Goal: Information Seeking & Learning: Understand process/instructions

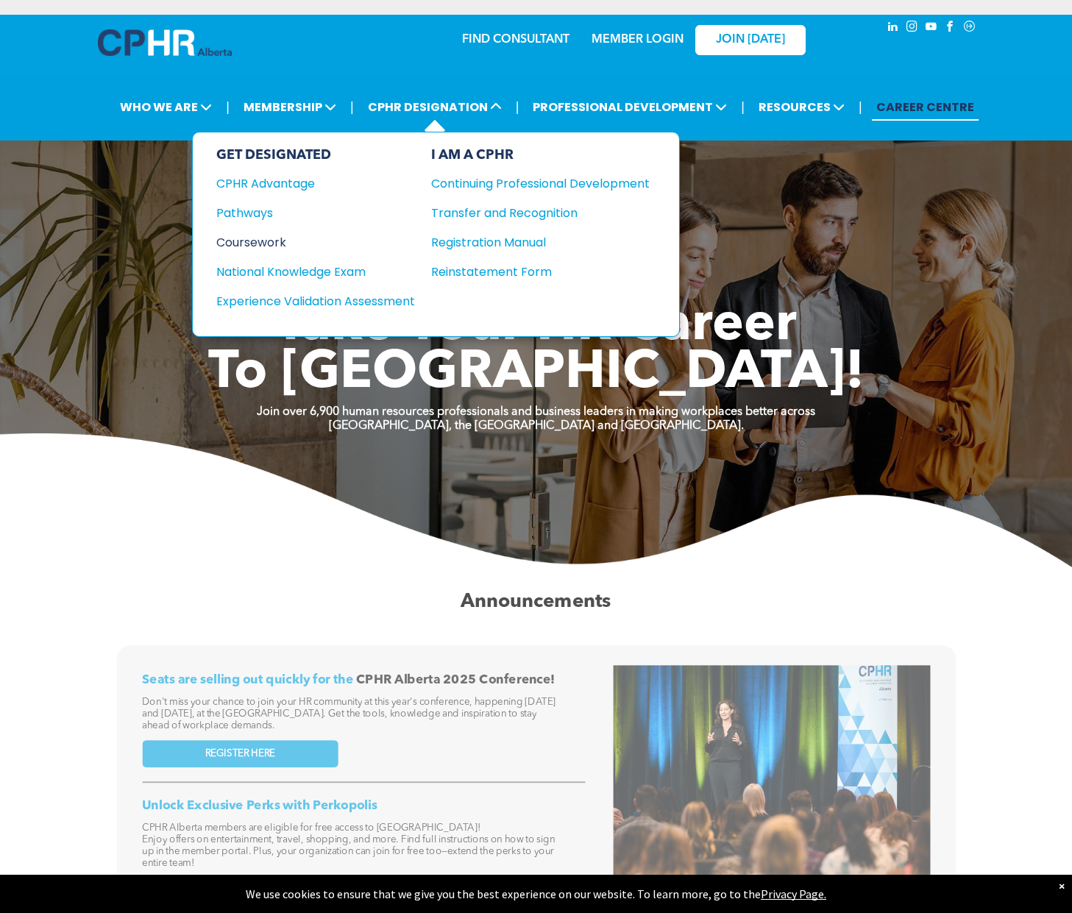
click at [242, 236] on div "Coursework" at bounding box center [305, 242] width 179 height 18
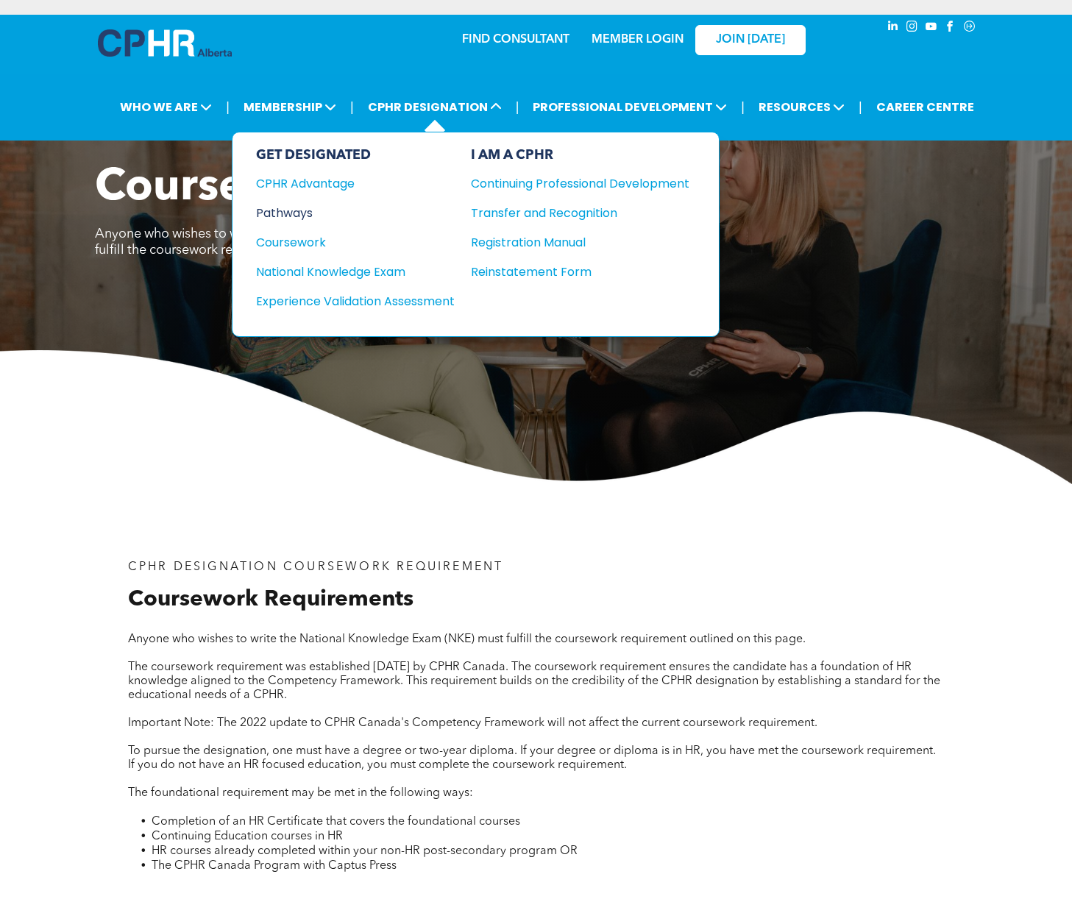
click at [310, 210] on div "Pathways" at bounding box center [345, 213] width 179 height 18
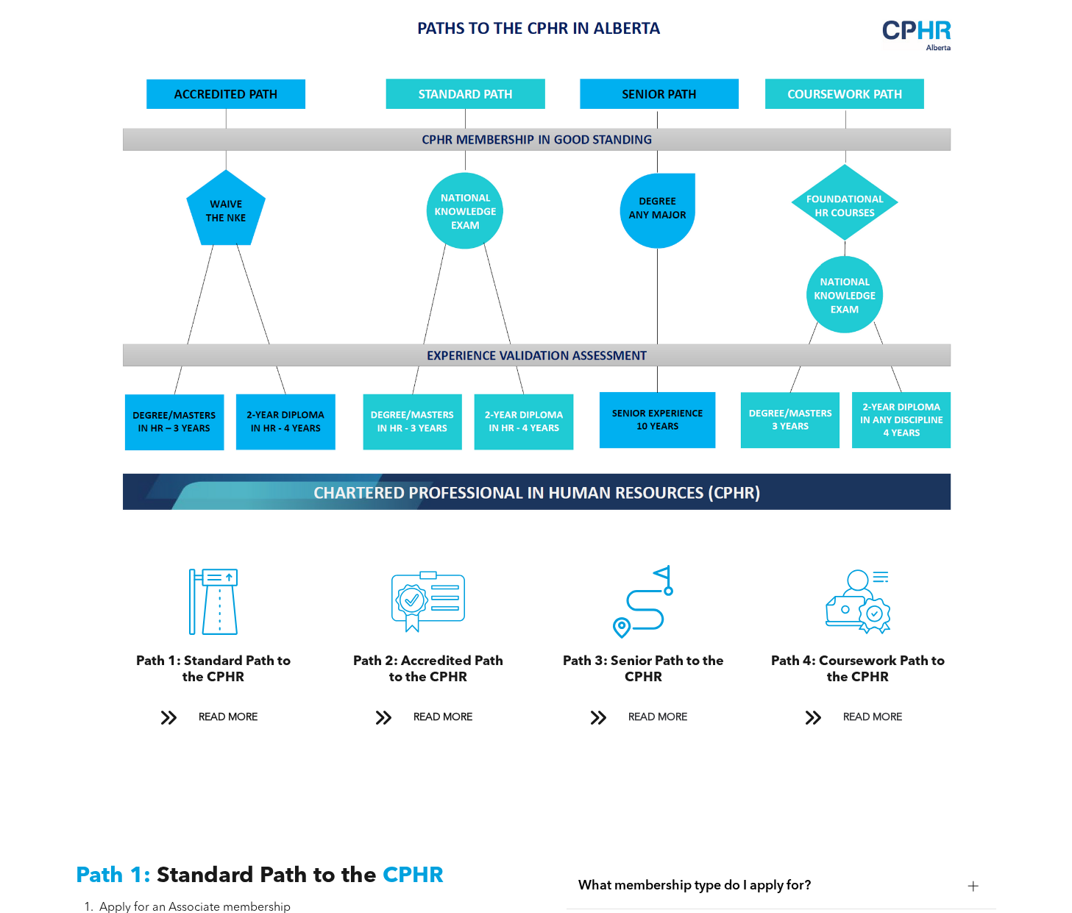
scroll to position [1398, 0]
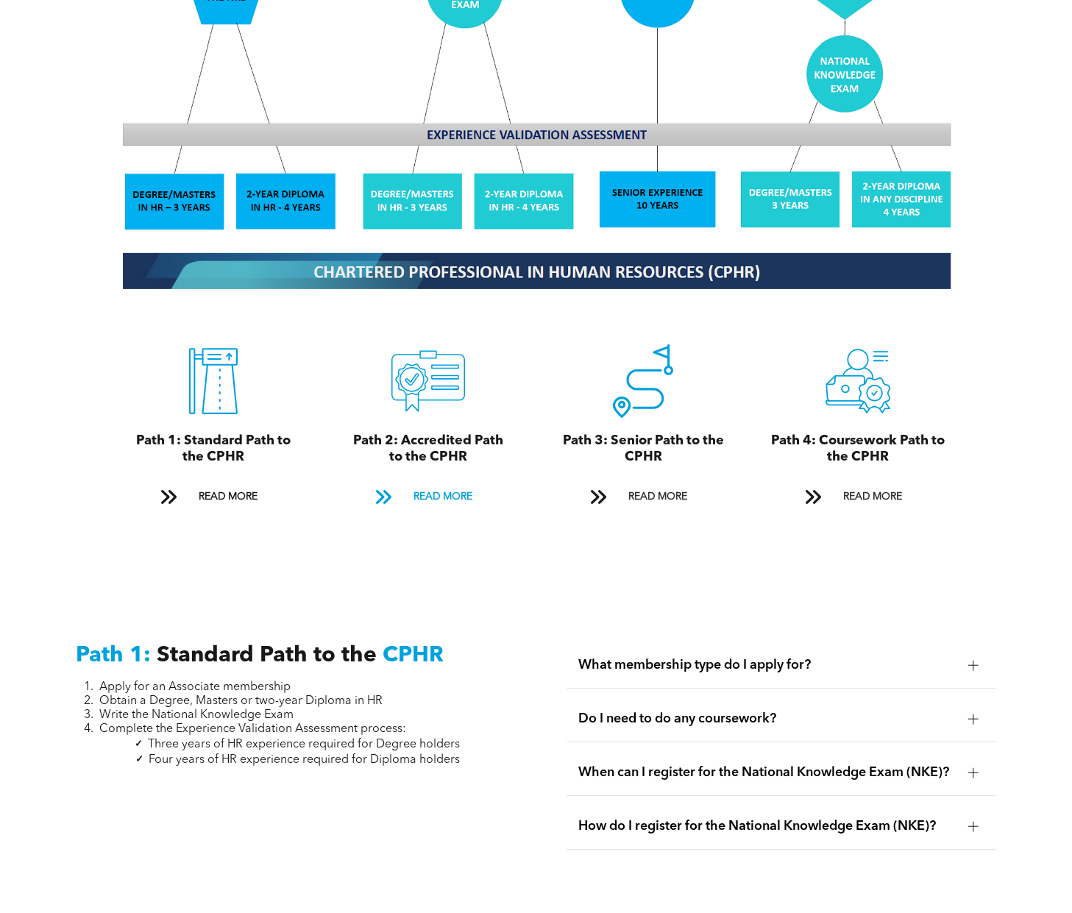
click at [418, 484] on span "READ MORE" at bounding box center [442, 496] width 69 height 27
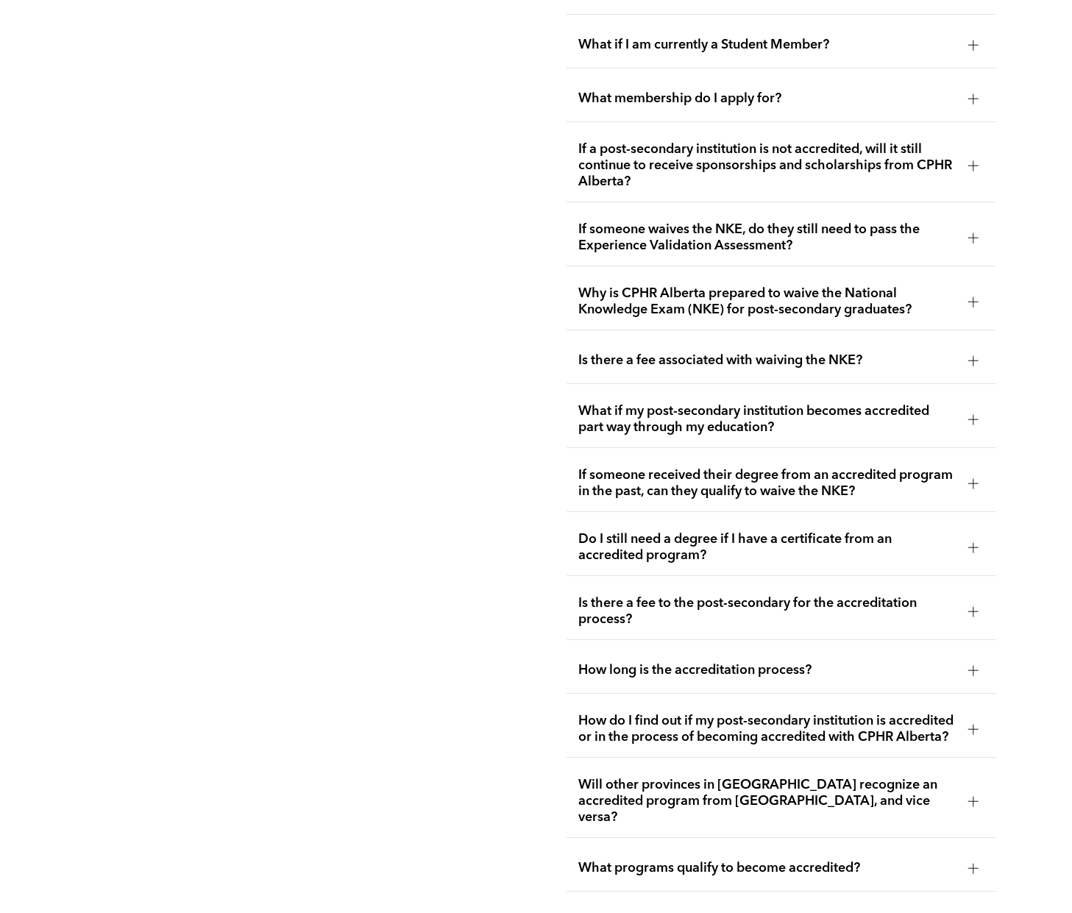
scroll to position [2766, 0]
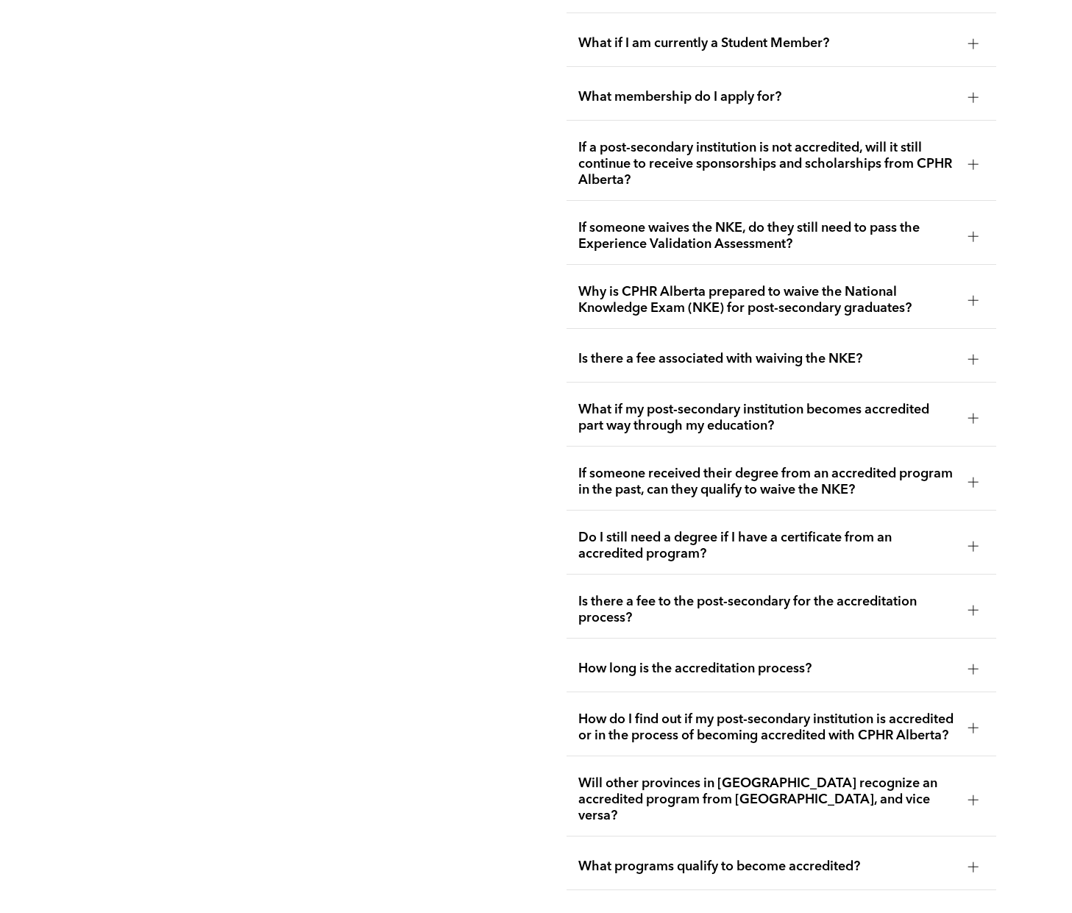
click at [666, 530] on span "Do I still need a degree if I have a certificate from an accredited program?" at bounding box center [766, 546] width 377 height 32
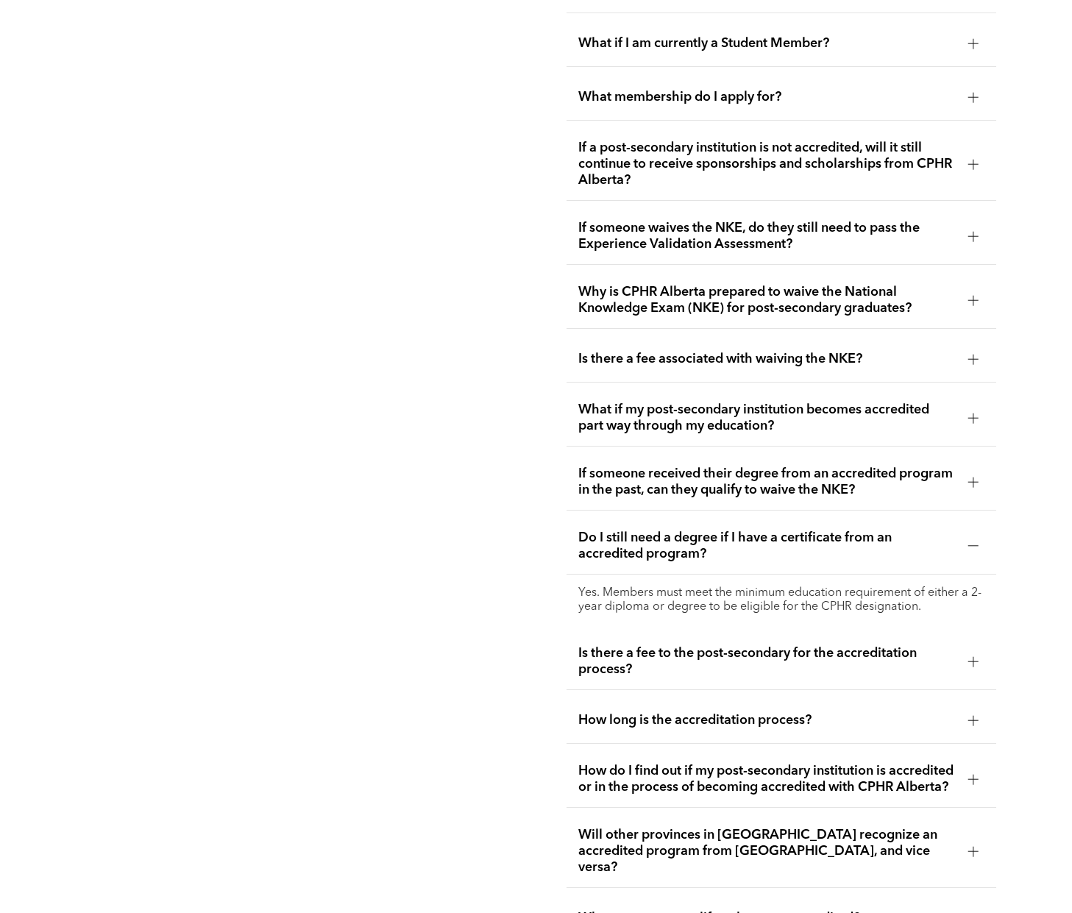
click at [702, 763] on span "How do I find out if my post-secondary institution is accredited or in the proc…" at bounding box center [766, 779] width 377 height 32
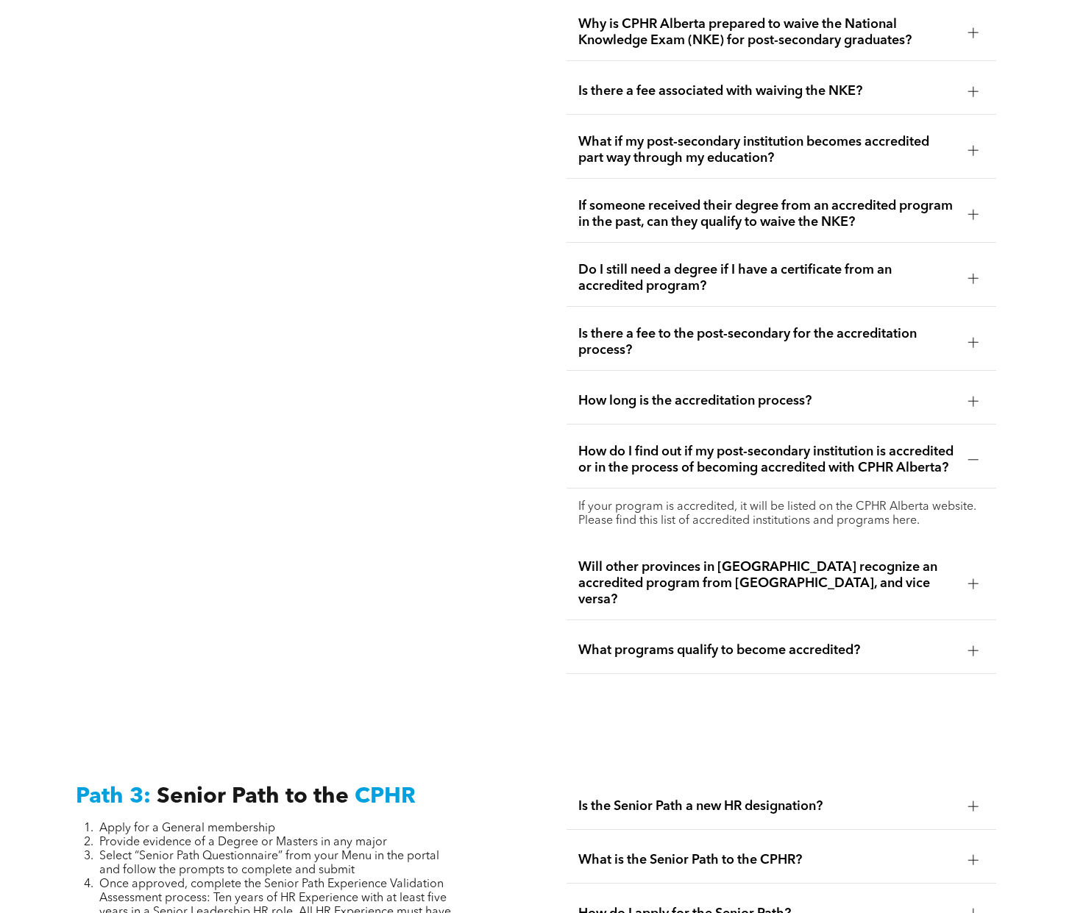
scroll to position [3060, 0]
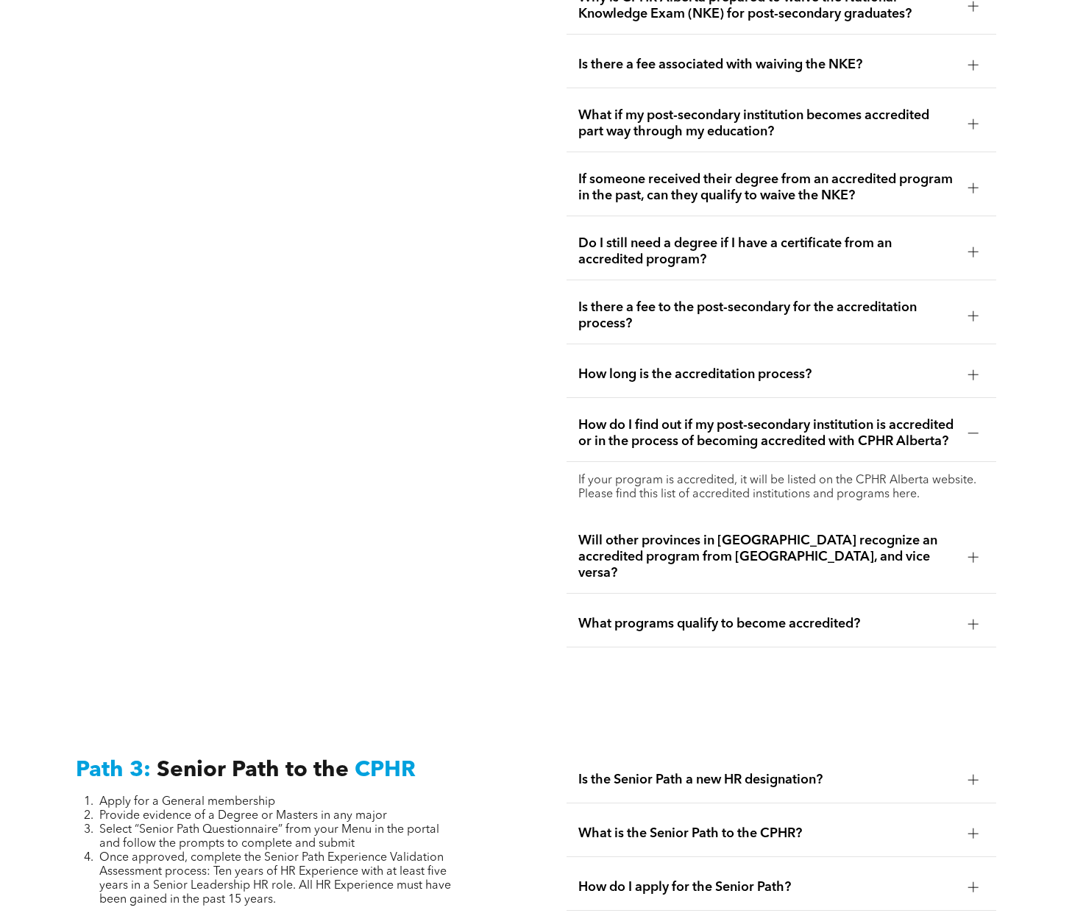
click at [870, 481] on p "If your program is accredited, it will be listed on the CPHR Alberta website. P…" at bounding box center [780, 488] width 405 height 28
click at [899, 480] on p "If your program is accredited, it will be listed on the CPHR Alberta website. P…" at bounding box center [780, 488] width 405 height 28
click at [917, 482] on p "If your program is accredited, it will be listed on the CPHR Alberta website. P…" at bounding box center [780, 488] width 405 height 28
click at [909, 482] on p "If your program is accredited, it will be listed on the CPHR Alberta website. P…" at bounding box center [780, 488] width 405 height 28
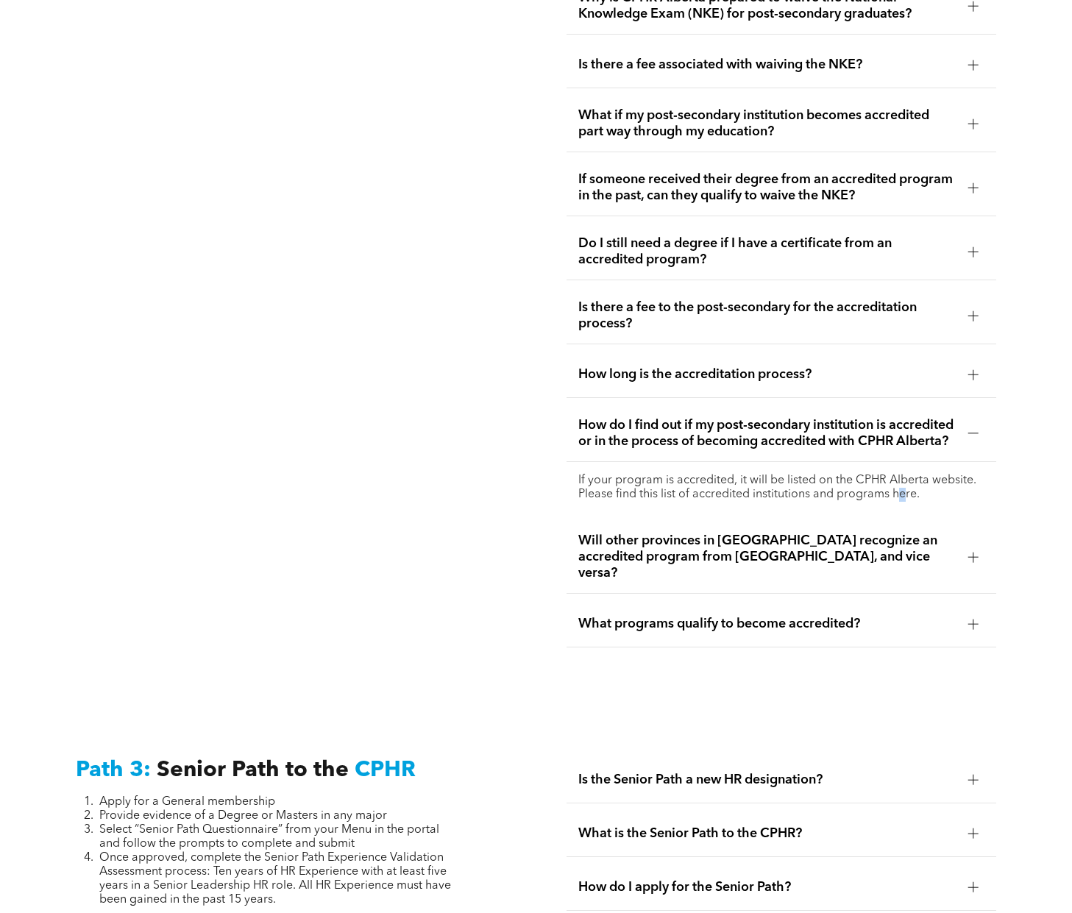
click at [901, 483] on p "If your program is accredited, it will be listed on the CPHR Alberta website. P…" at bounding box center [780, 488] width 405 height 28
click at [893, 483] on p "If your program is accredited, it will be listed on the CPHR Alberta website. P…" at bounding box center [780, 488] width 405 height 28
click at [856, 482] on p "If your program is accredited, it will be listed on the CPHR Alberta website. P…" at bounding box center [780, 488] width 405 height 28
click at [880, 481] on p "If your program is accredited, it will be listed on the CPHR Alberta website. P…" at bounding box center [780, 488] width 405 height 28
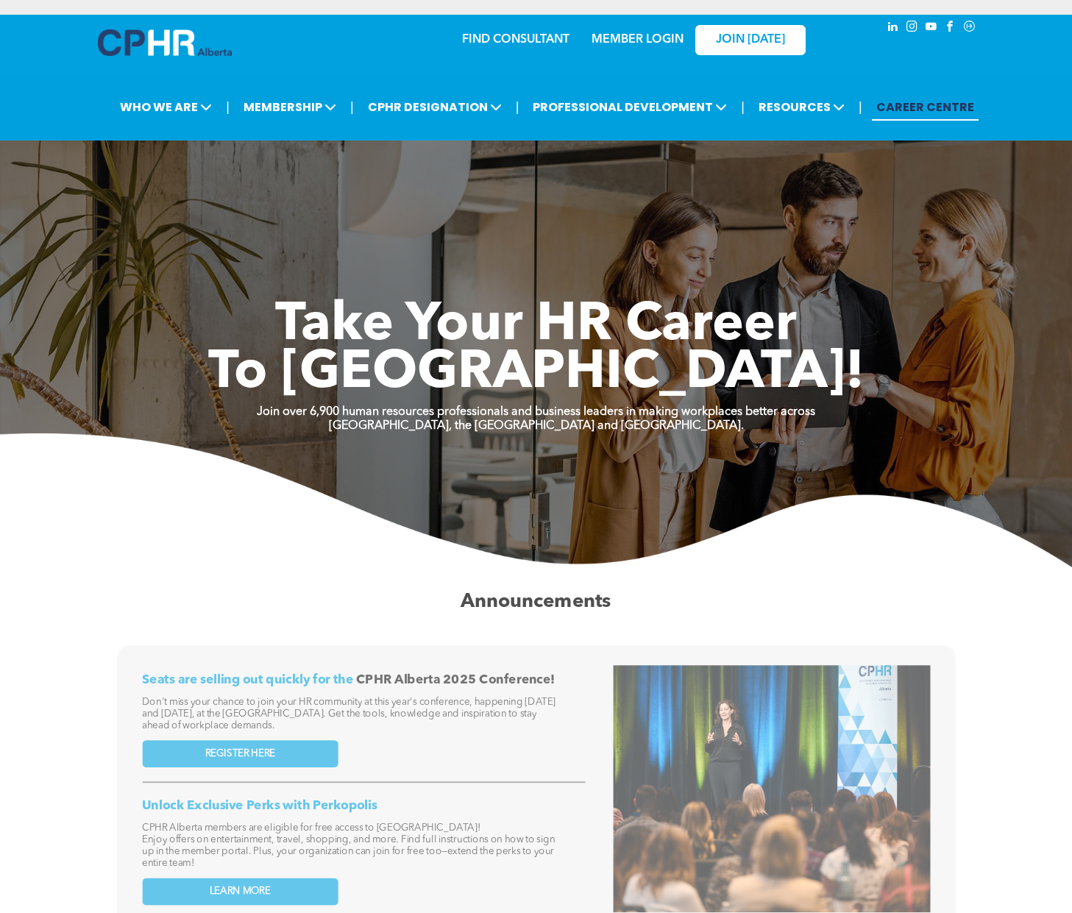
click at [923, 102] on link "CAREER CENTRE" at bounding box center [925, 106] width 107 height 27
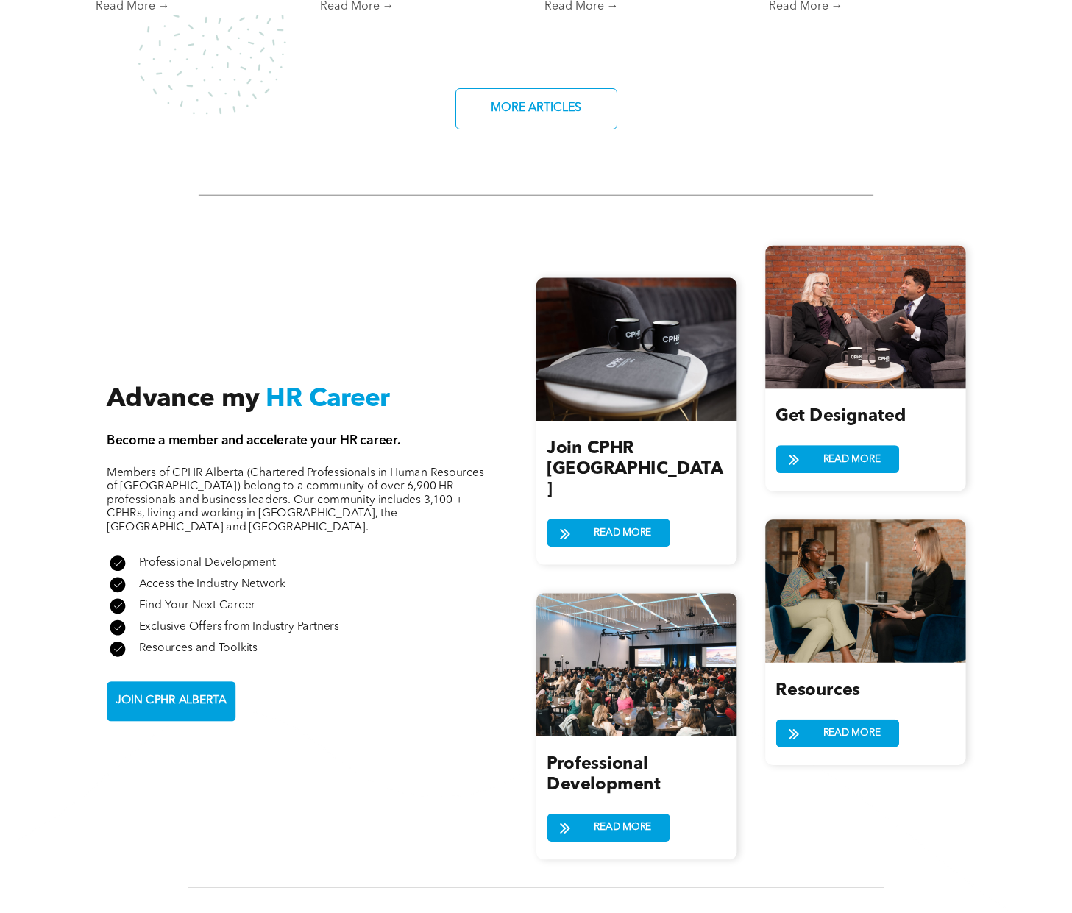
scroll to position [1325, 0]
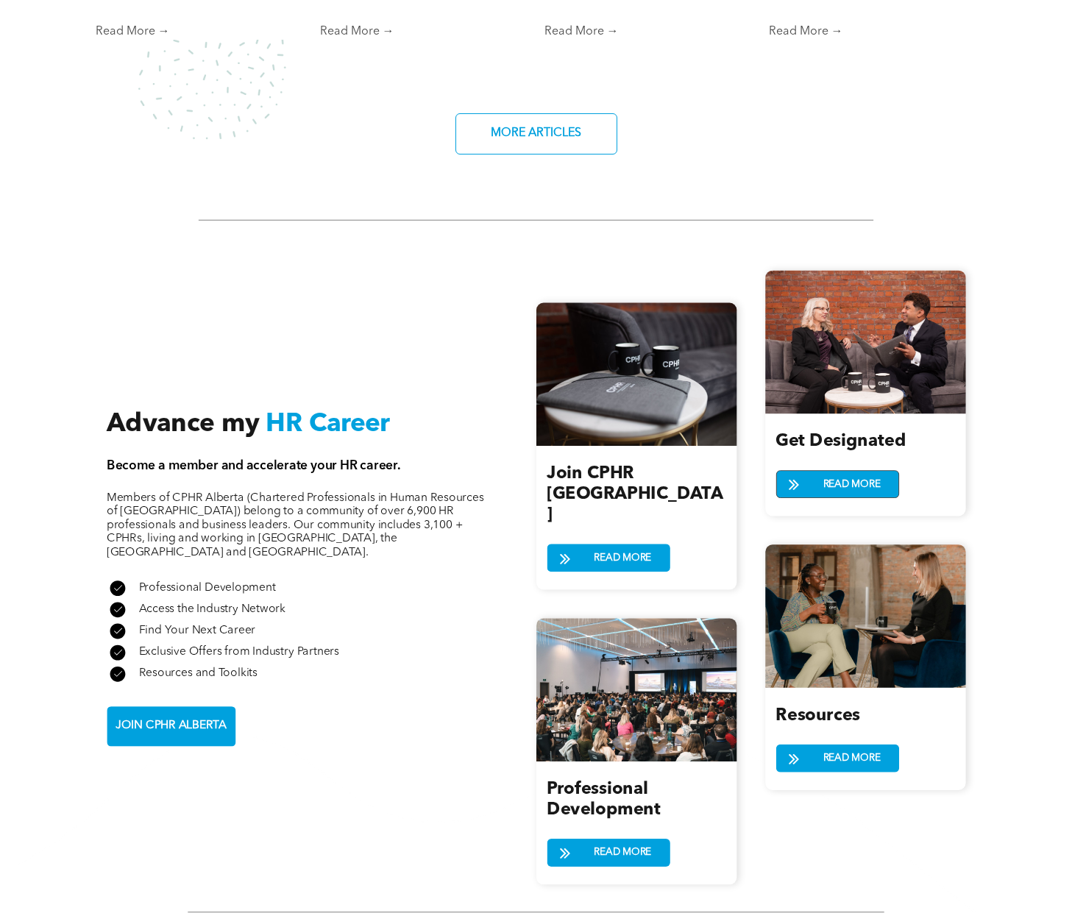
click at [830, 474] on span "READ MORE" at bounding box center [851, 484] width 67 height 26
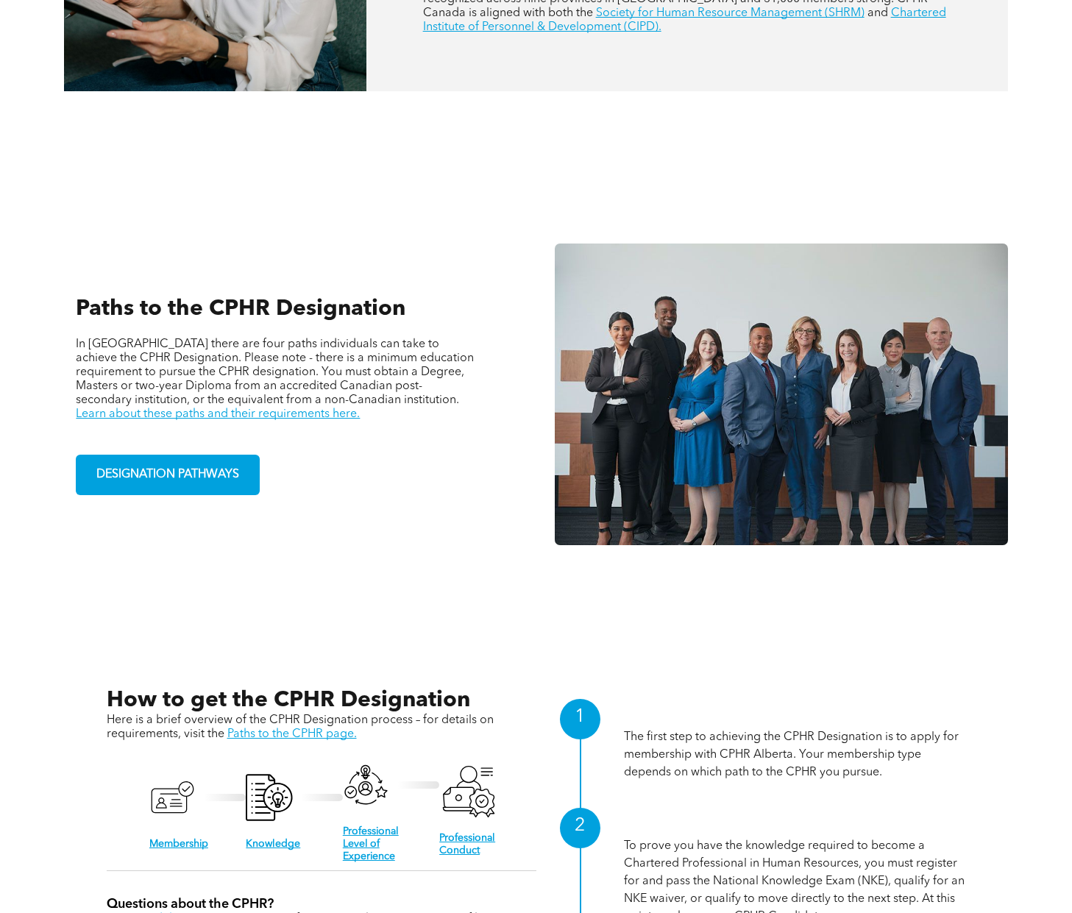
scroll to position [956, 0]
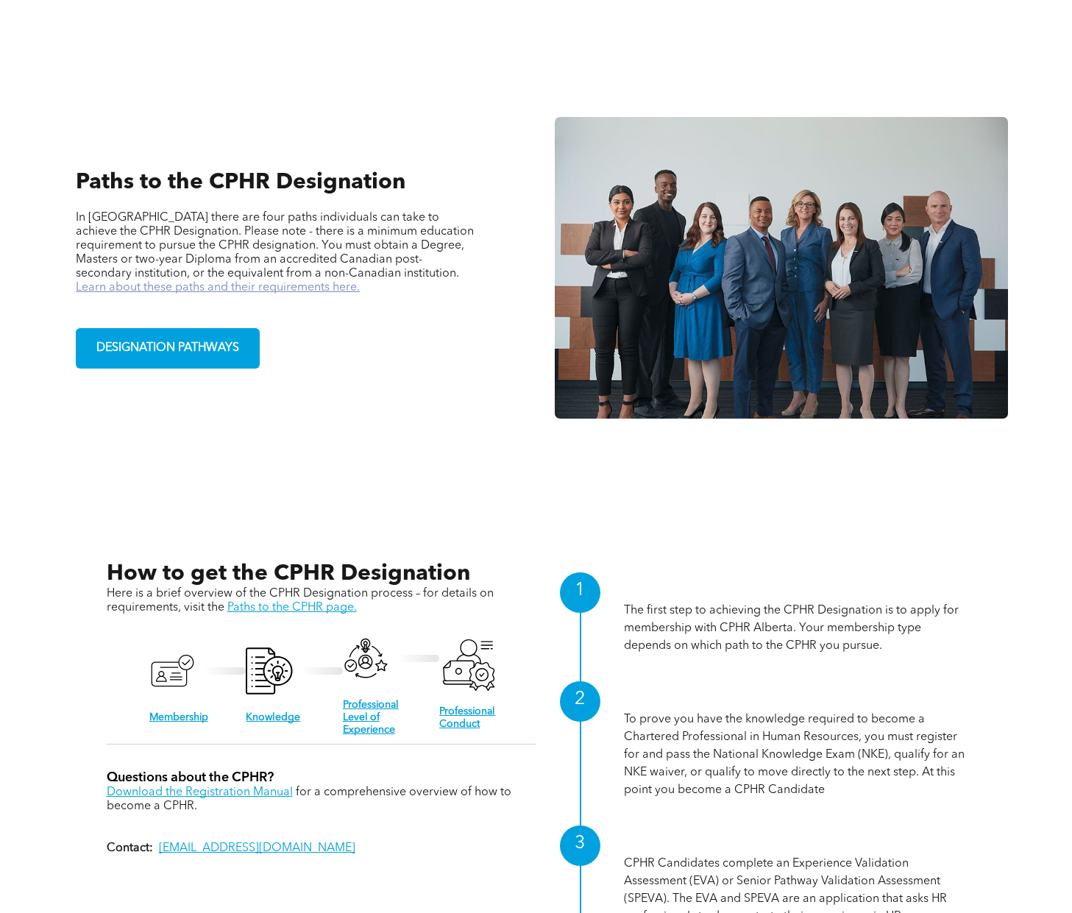
click at [360, 282] on link "Learn about these paths and their requirements here." at bounding box center [218, 288] width 284 height 12
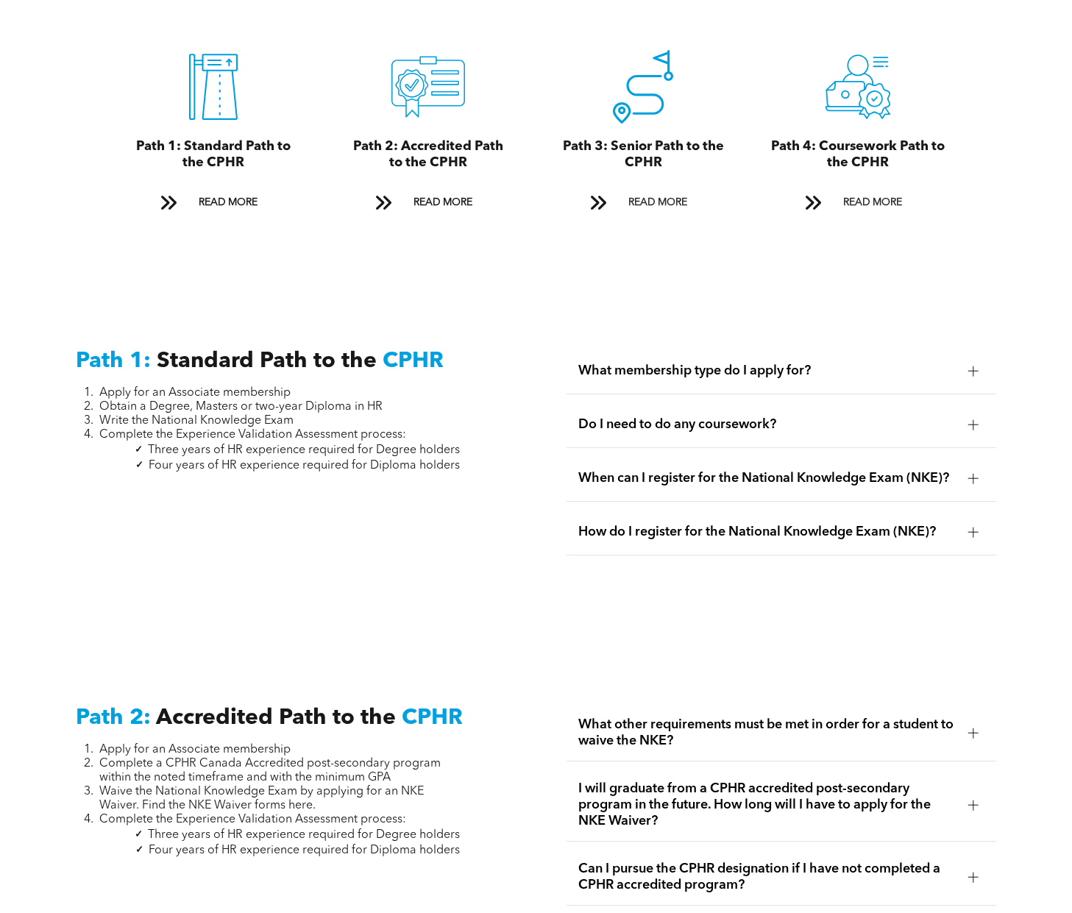
scroll to position [2133, 0]
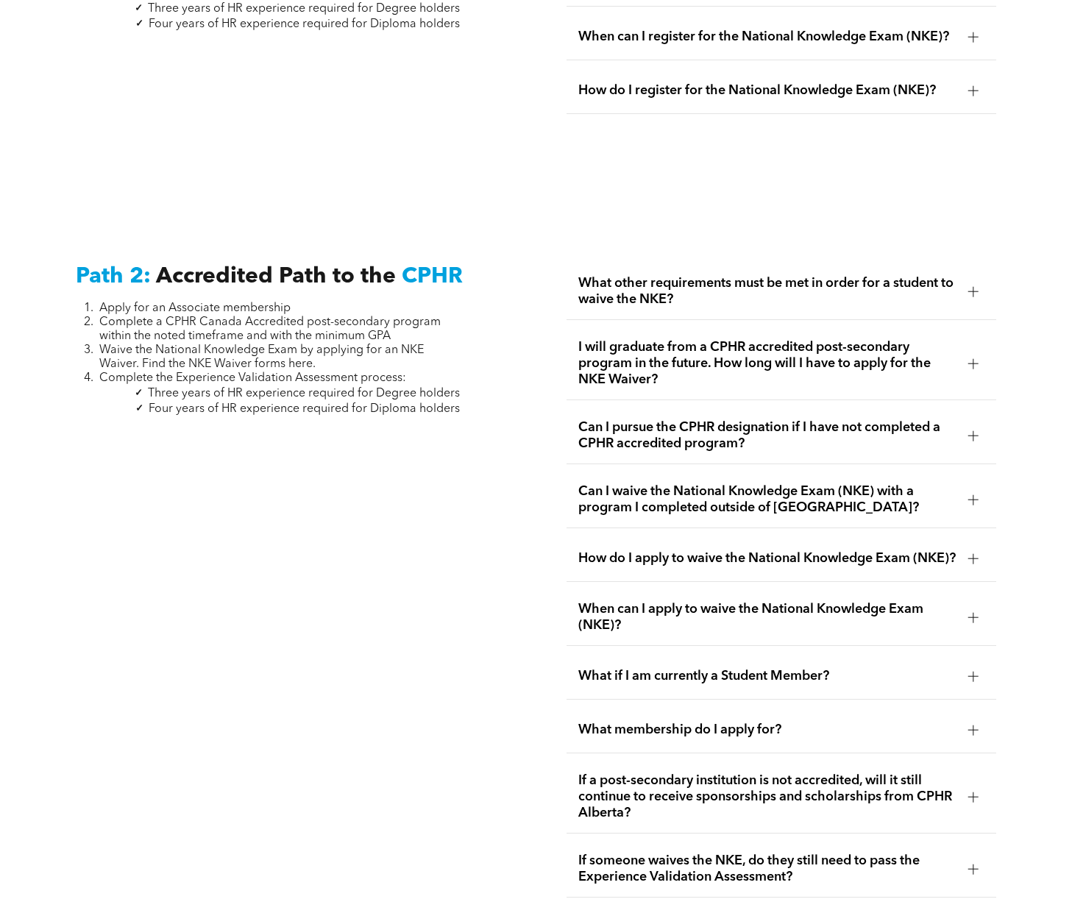
click at [707, 275] on span "What other requirements must be met in order for a student to waive the NKE?" at bounding box center [766, 291] width 377 height 32
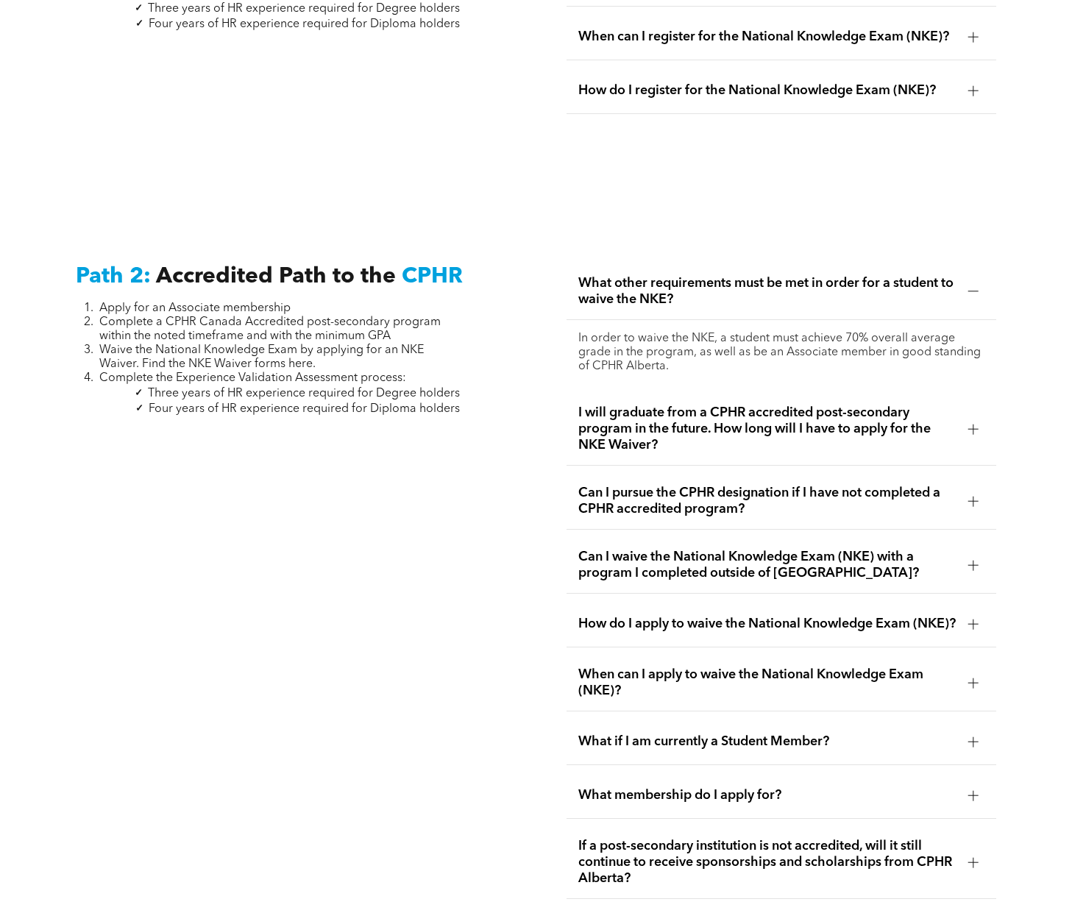
click at [707, 275] on span "What other requirements must be met in order for a student to waive the NKE?" at bounding box center [766, 291] width 377 height 32
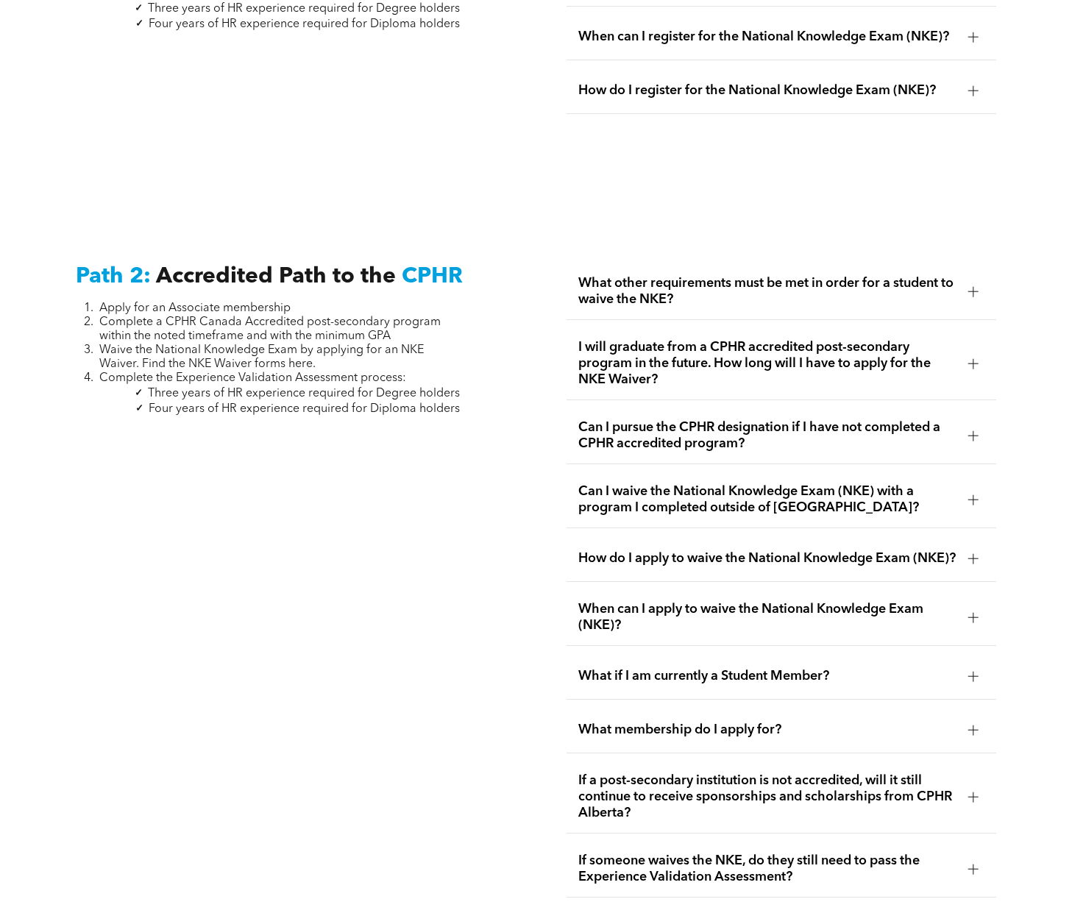
click at [700, 339] on span "I will graduate from a CPHR accredited post-secondary program in the future. Ho…" at bounding box center [766, 363] width 377 height 49
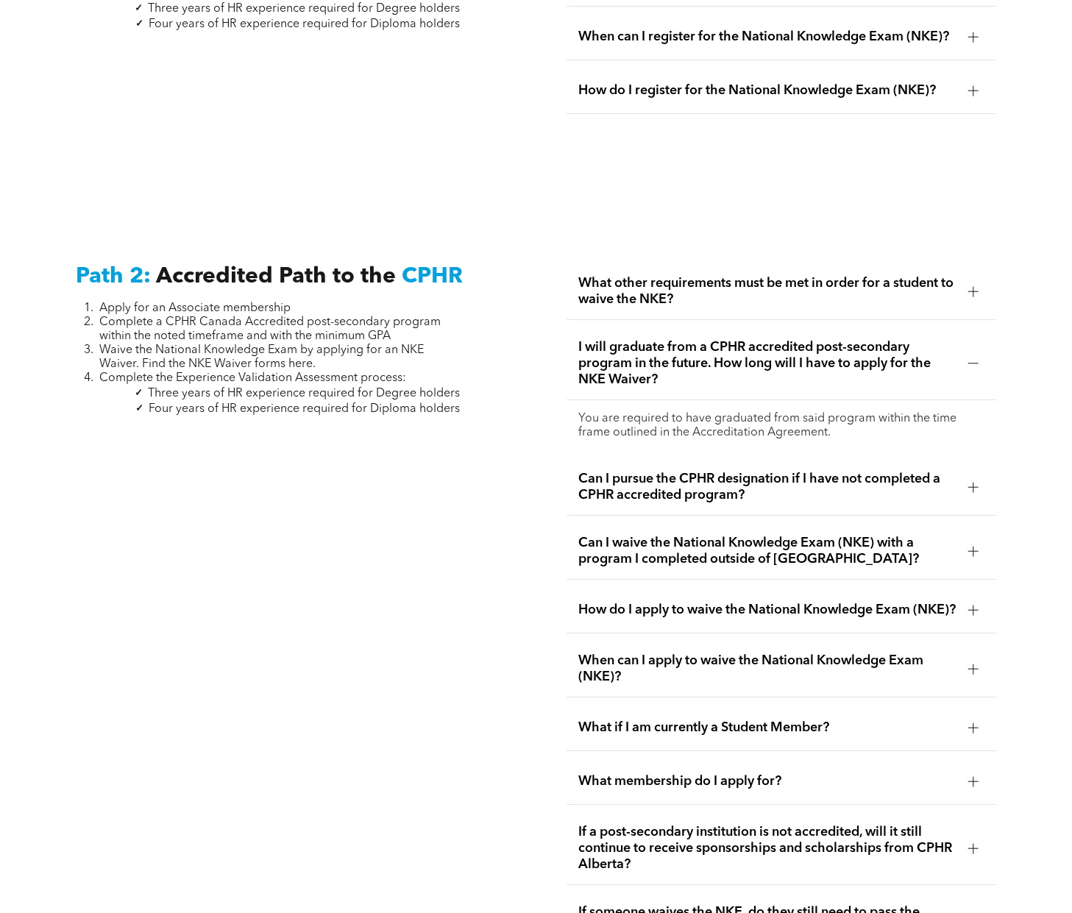
drag, startPoint x: 700, startPoint y: 327, endPoint x: 682, endPoint y: 327, distance: 18.4
click at [682, 339] on span "I will graduate from a CPHR accredited post-secondary program in the future. Ho…" at bounding box center [766, 363] width 377 height 49
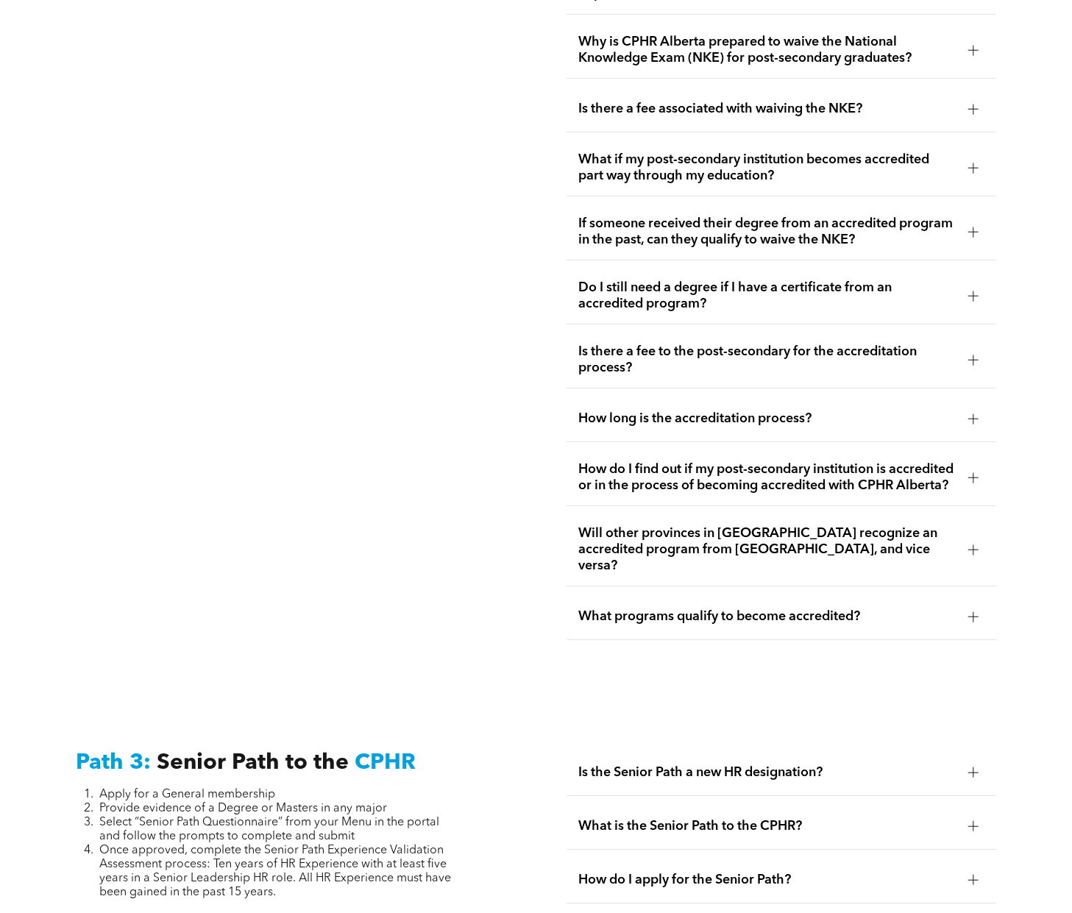
scroll to position [3089, 0]
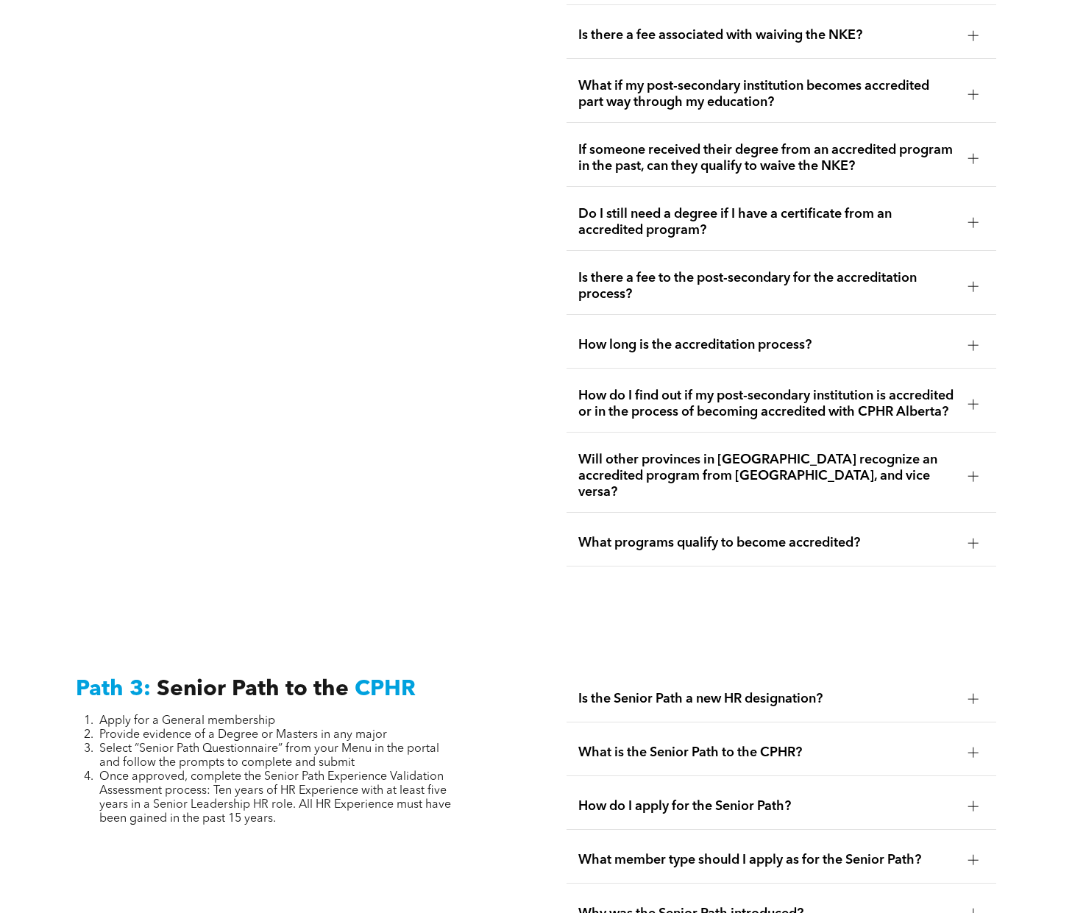
click at [660, 520] on div "What programs qualify to become accredited?" at bounding box center [780, 543] width 429 height 46
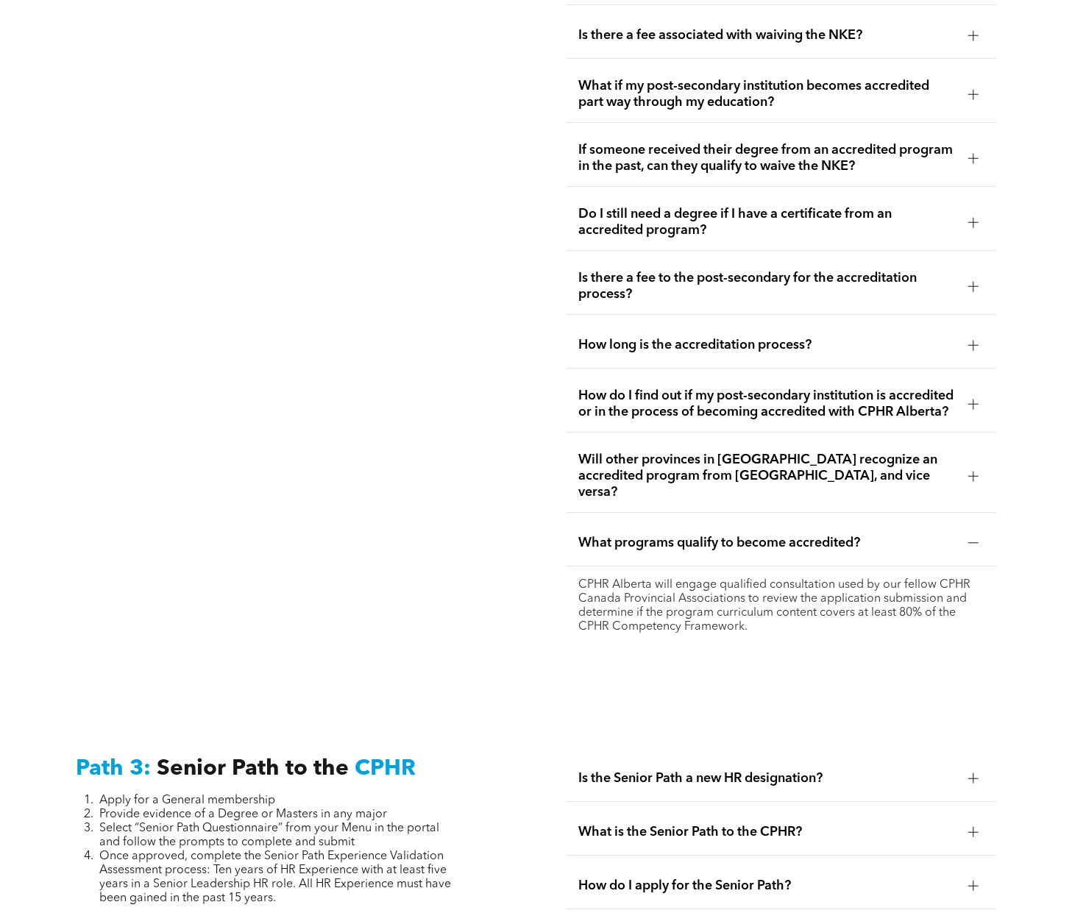
click at [625, 388] on span "How do I find out if my post-secondary institution is accredited or in the proc…" at bounding box center [766, 404] width 377 height 32
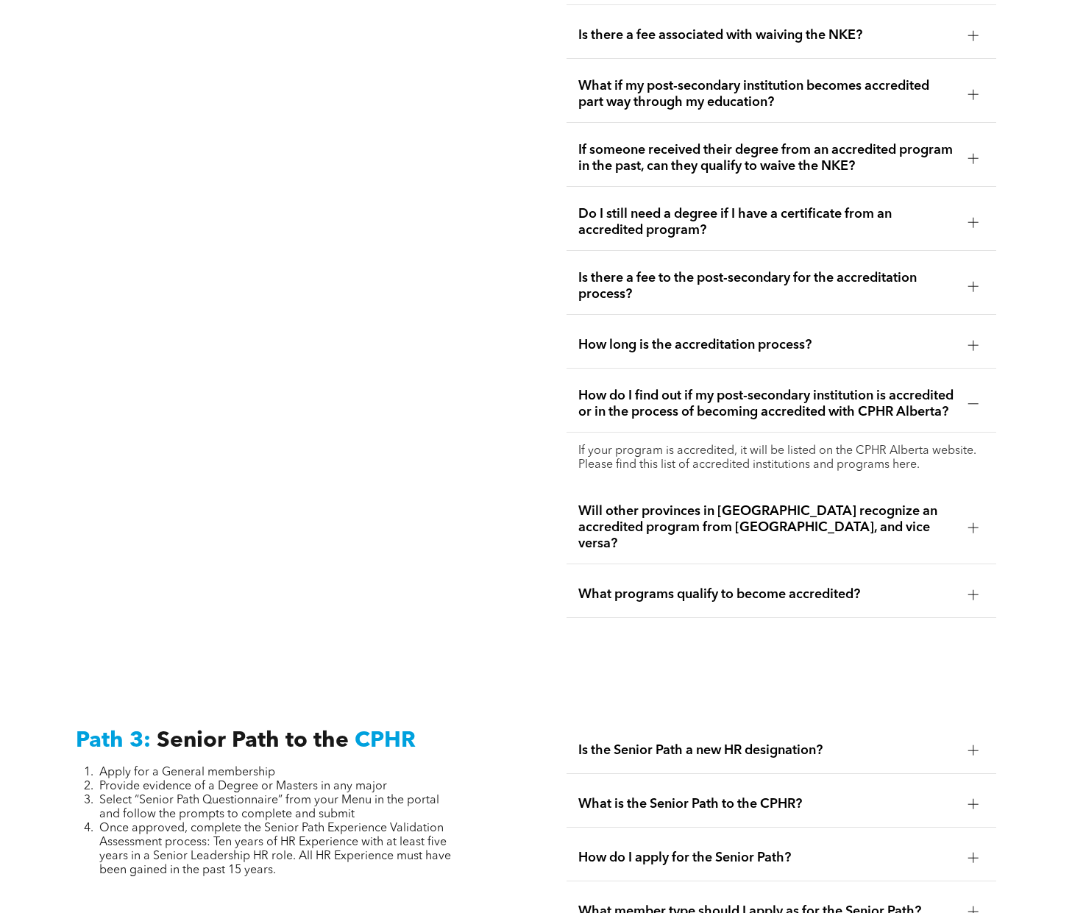
click at [874, 444] on p "If your program is accredited, it will be listed on the CPHR Alberta website. P…" at bounding box center [780, 458] width 405 height 28
click at [903, 444] on p "If your program is accredited, it will be listed on the CPHR Alberta website. P…" at bounding box center [780, 458] width 405 height 28
click at [905, 449] on p "If your program is accredited, it will be listed on the CPHR Alberta website. P…" at bounding box center [780, 458] width 405 height 28
click at [905, 450] on p "If your program is accredited, it will be listed on the CPHR Alberta website. P…" at bounding box center [780, 458] width 405 height 28
click at [874, 450] on p "If your program is accredited, it will be listed on the CPHR Alberta website. P…" at bounding box center [780, 458] width 405 height 28
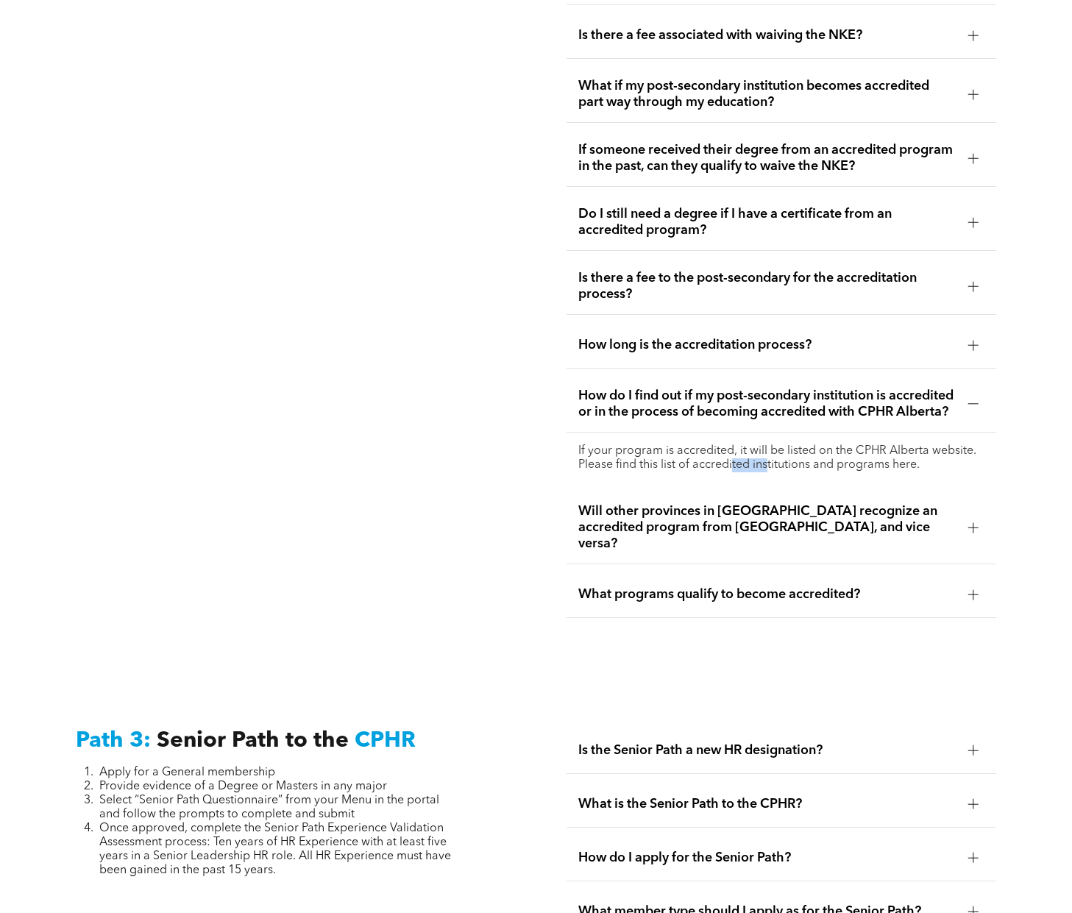
drag, startPoint x: 758, startPoint y: 448, endPoint x: 725, endPoint y: 451, distance: 33.2
click at [725, 451] on p "If your program is accredited, it will be listed on the CPHR Alberta website. P…" at bounding box center [780, 458] width 405 height 28
drag, startPoint x: 686, startPoint y: 456, endPoint x: 624, endPoint y: 454, distance: 61.8
click at [644, 456] on p "If your program is accredited, it will be listed on the CPHR Alberta website. P…" at bounding box center [780, 458] width 405 height 28
click at [616, 444] on p "If your program is accredited, it will be listed on the CPHR Alberta website. P…" at bounding box center [780, 458] width 405 height 28
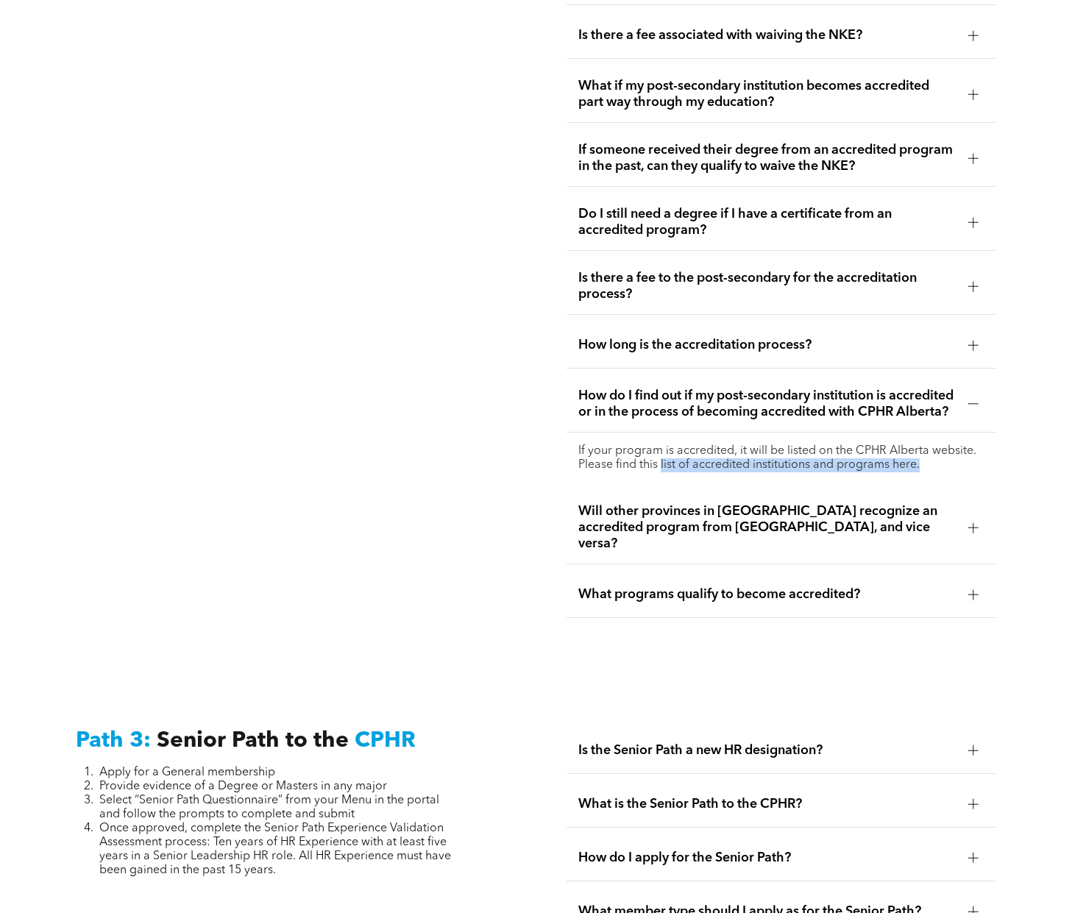
drag, startPoint x: 942, startPoint y: 455, endPoint x: 662, endPoint y: 458, distance: 280.3
click at [662, 458] on p "If your program is accredited, it will be listed on the CPHR Alberta website. P…" at bounding box center [780, 458] width 405 height 28
copy p "list of accredited institutions and programs here."
